Goal: Task Accomplishment & Management: Complete application form

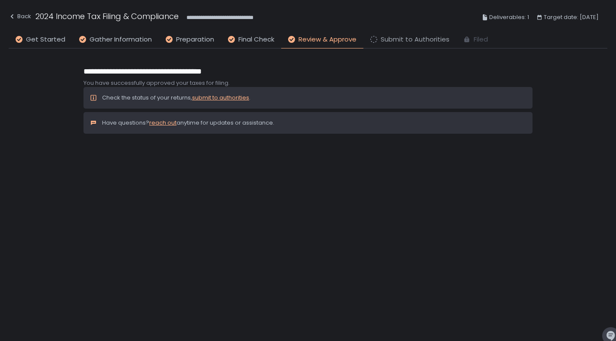
click at [389, 38] on span "Submit to Authorities" at bounding box center [415, 40] width 69 height 10
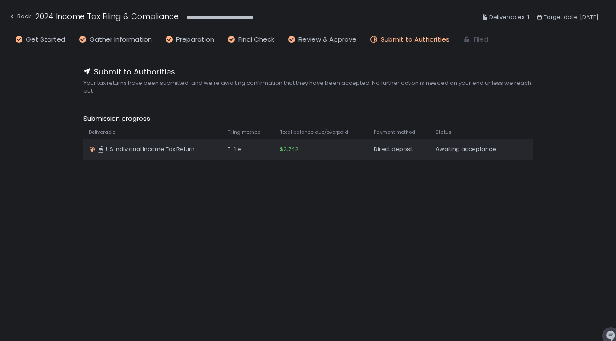
click at [298, 148] on span "$2,742" at bounding box center [289, 149] width 19 height 8
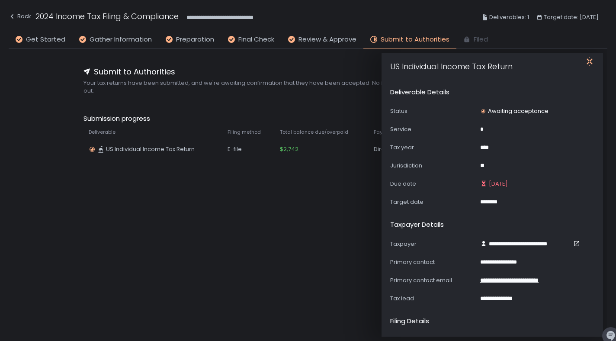
click at [589, 63] on icon "button" at bounding box center [589, 61] width 9 height 9
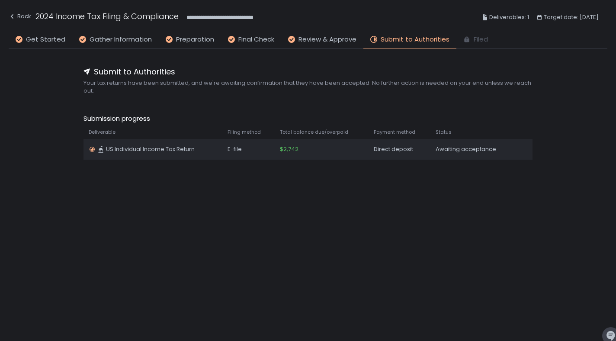
click at [155, 152] on span "US Individual Income Tax Return" at bounding box center [150, 149] width 89 height 8
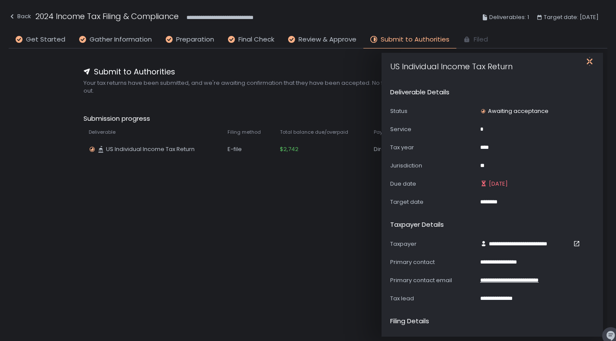
click at [588, 62] on icon "button" at bounding box center [590, 61] width 6 height 11
